Goal: Find specific fact: Find specific page/section

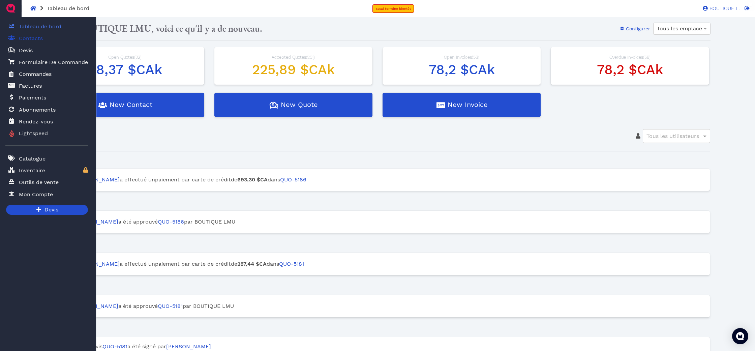
click at [27, 37] on span "Contacts" at bounding box center [31, 38] width 24 height 8
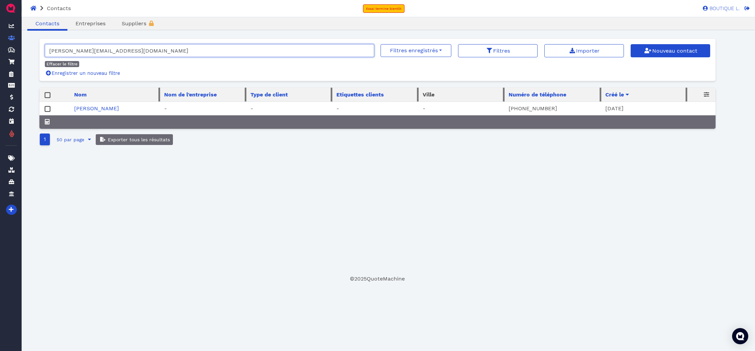
click at [366, 50] on input "[PERSON_NAME][EMAIL_ADDRESS][DOMAIN_NAME]" at bounding box center [210, 50] width 330 height 13
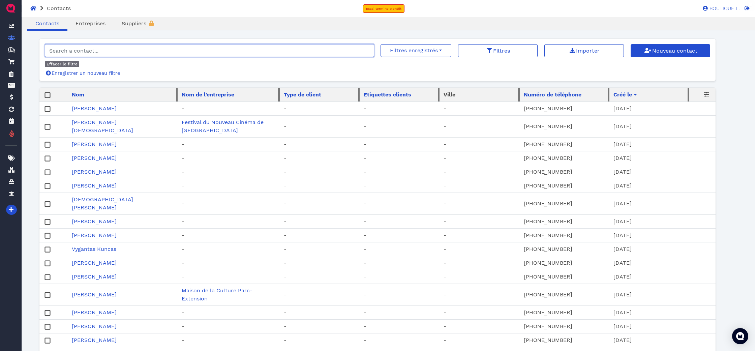
click at [253, 47] on input "search" at bounding box center [210, 50] width 330 height 13
click at [251, 48] on input "search" at bounding box center [210, 50] width 330 height 13
click at [286, 54] on input "search" at bounding box center [210, 50] width 330 height 13
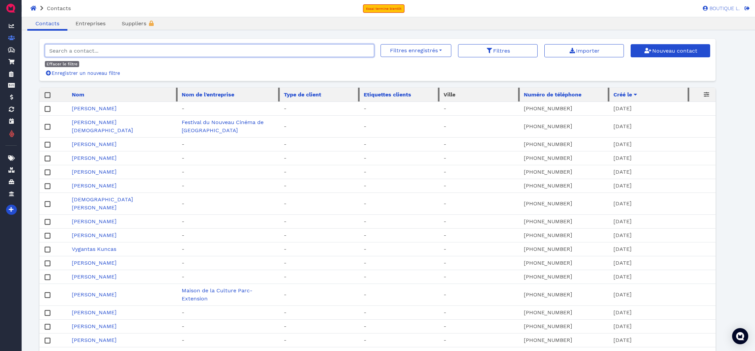
click at [101, 50] on input "search" at bounding box center [210, 50] width 330 height 13
click at [104, 51] on input "search" at bounding box center [210, 50] width 330 height 13
click at [105, 51] on input "search" at bounding box center [210, 50] width 330 height 13
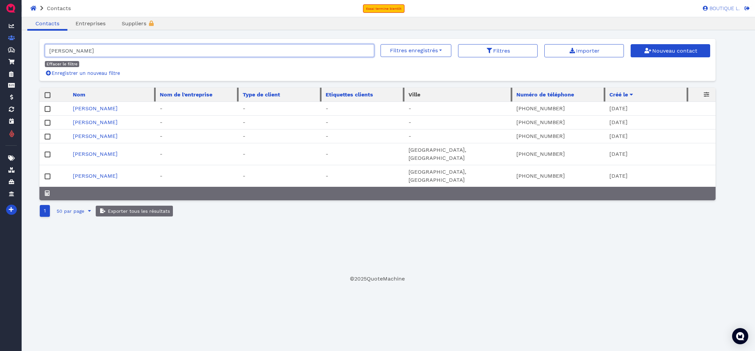
type input "[PERSON_NAME]"
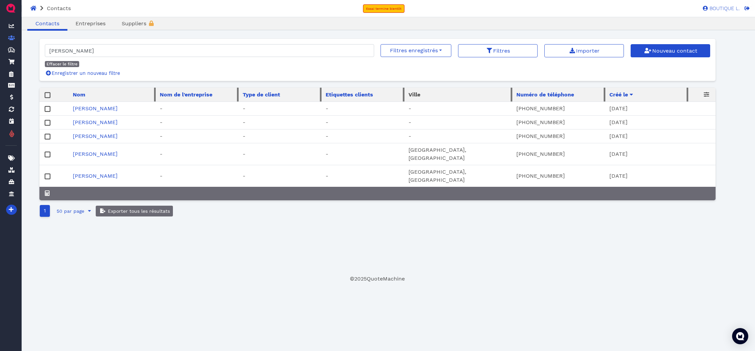
click at [120, 109] on td "[PERSON_NAME]" at bounding box center [112, 109] width 87 height 14
click at [108, 110] on link "[PERSON_NAME]" at bounding box center [95, 108] width 45 height 6
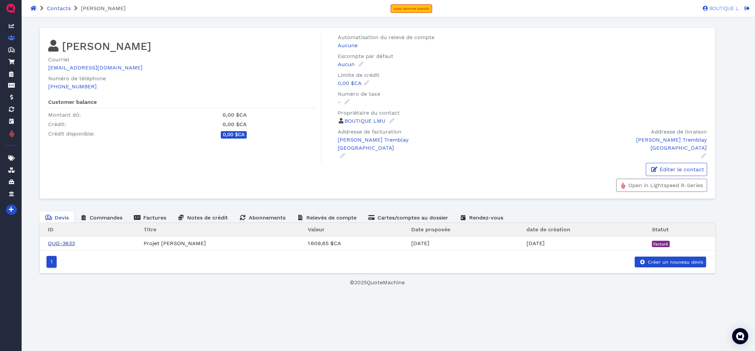
click at [65, 245] on link "QUO-3633" at bounding box center [61, 243] width 27 height 6
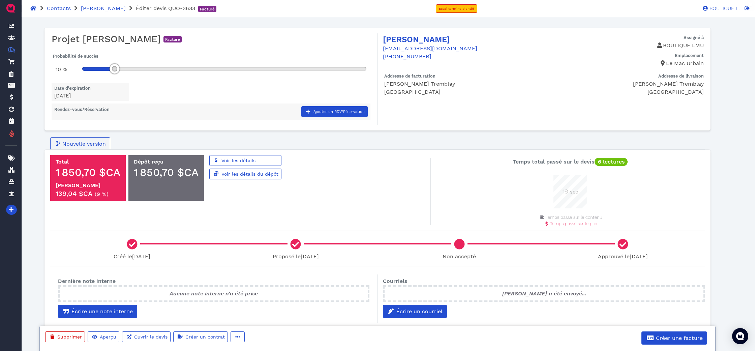
scroll to position [34, 34]
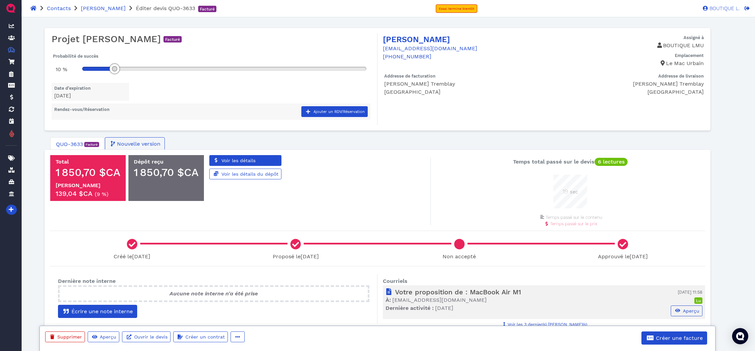
click at [223, 155] on div "Total 1 850,70 $CA Marge 139,04 $CA ( 9 % ) Dépôt reçu 1 850,70 $CA Voir les dé…" at bounding box center [378, 251] width 666 height 203
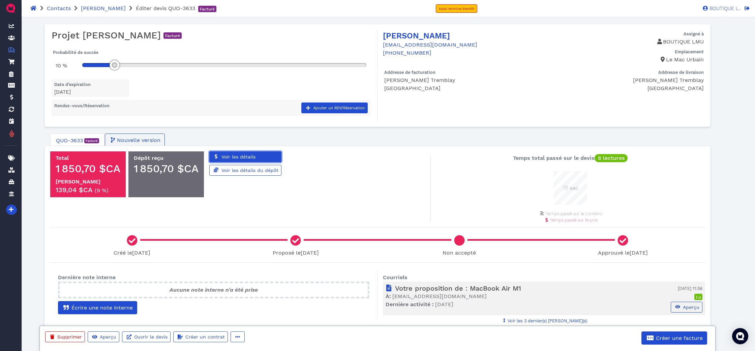
click at [238, 155] on span "Voir les détails" at bounding box center [238, 156] width 35 height 5
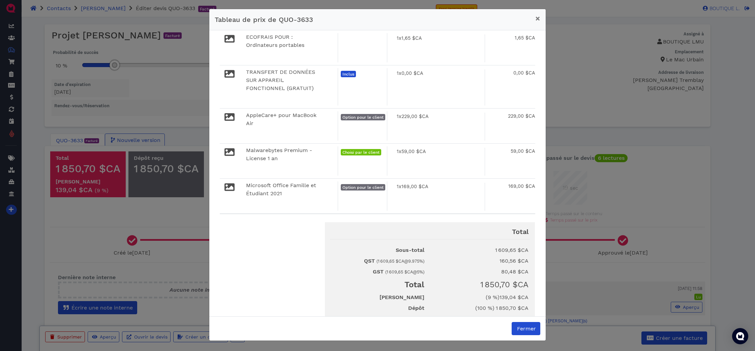
scroll to position [224, 0]
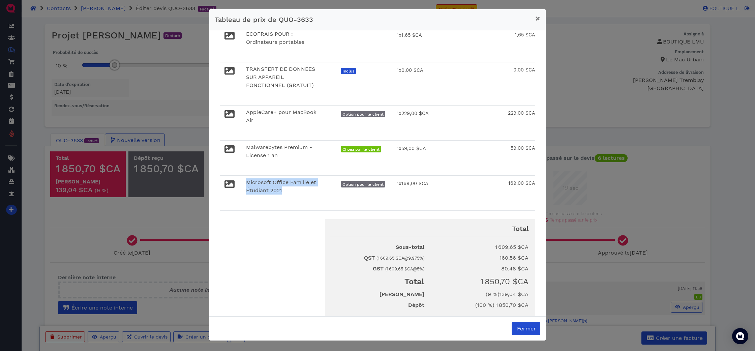
drag, startPoint x: 248, startPoint y: 163, endPoint x: 295, endPoint y: 174, distance: 49.3
click at [293, 178] on div "Microsoft Office Famille et Étudiant 2021" at bounding box center [285, 186] width 78 height 16
click at [535, 17] on button "×" at bounding box center [538, 18] width 16 height 19
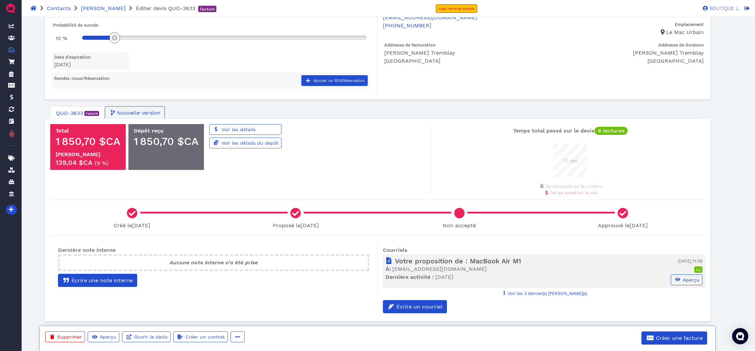
scroll to position [31, 0]
